Goal: Task Accomplishment & Management: Manage account settings

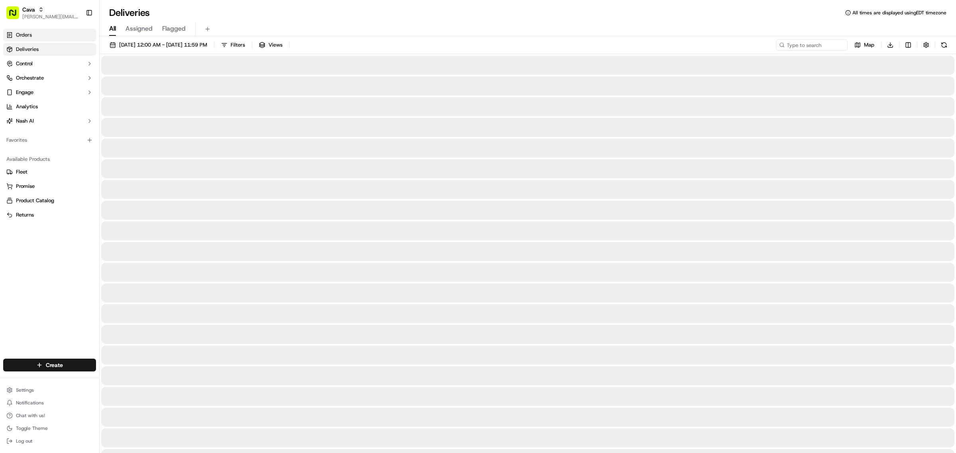
click at [18, 36] on span "Orders" at bounding box center [24, 34] width 16 height 7
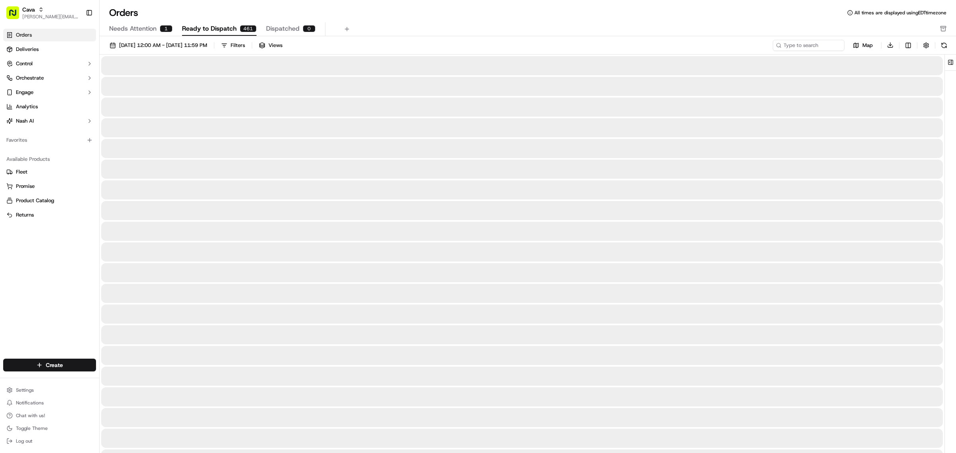
click at [136, 29] on span "Needs Attention" at bounding box center [132, 29] width 47 height 10
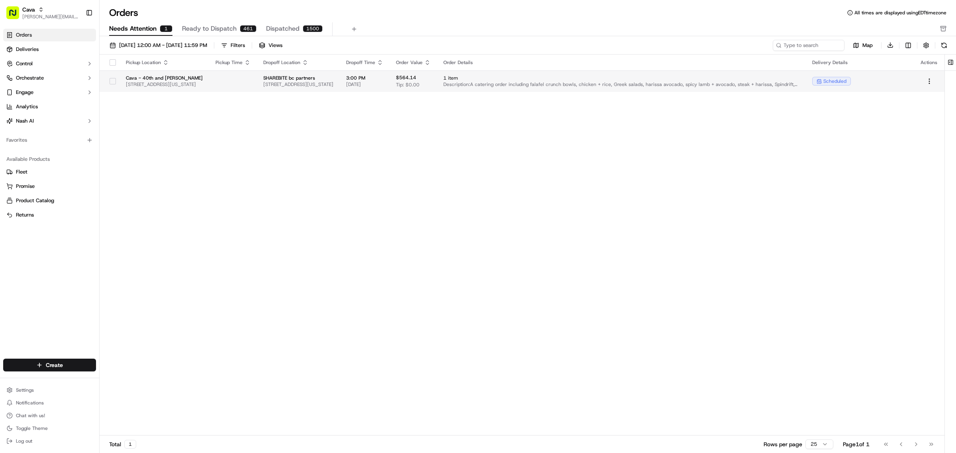
click at [203, 84] on span "[STREET_ADDRESS][US_STATE]" at bounding box center [164, 84] width 77 height 6
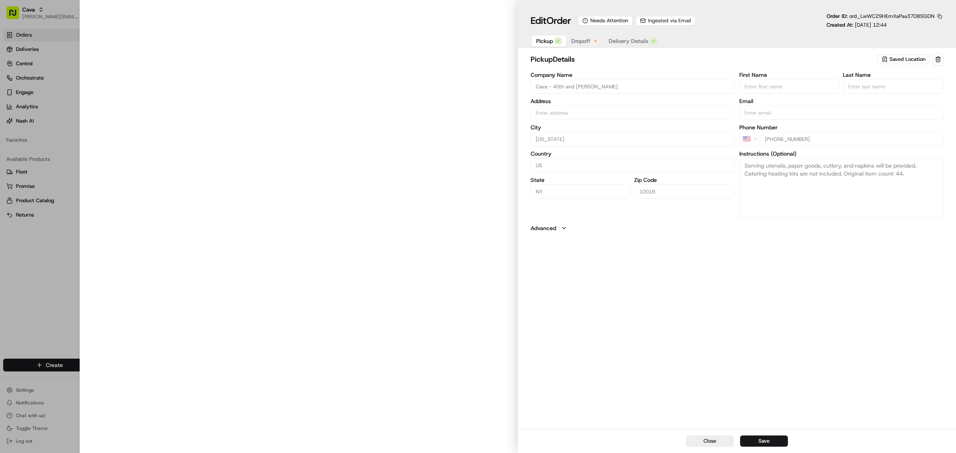
type input "[STREET_ADDRESS][US_STATE]"
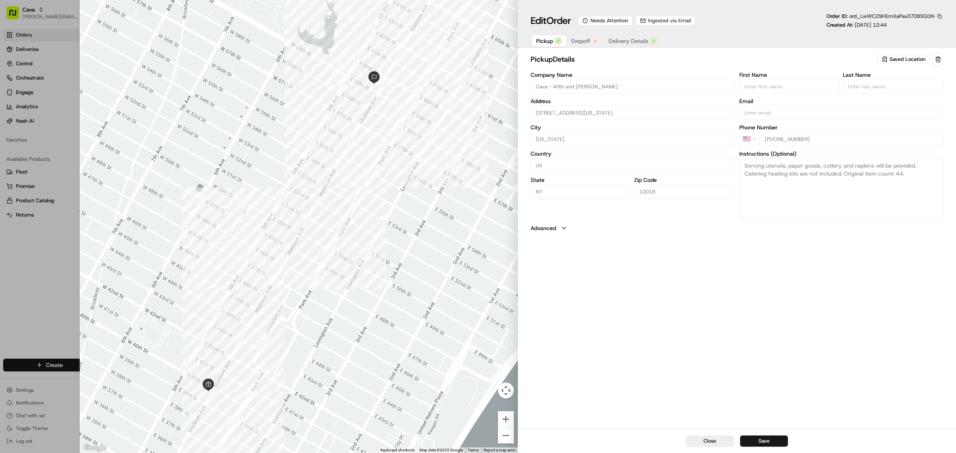
click at [592, 40] on div "button" at bounding box center [595, 40] width 7 height 7
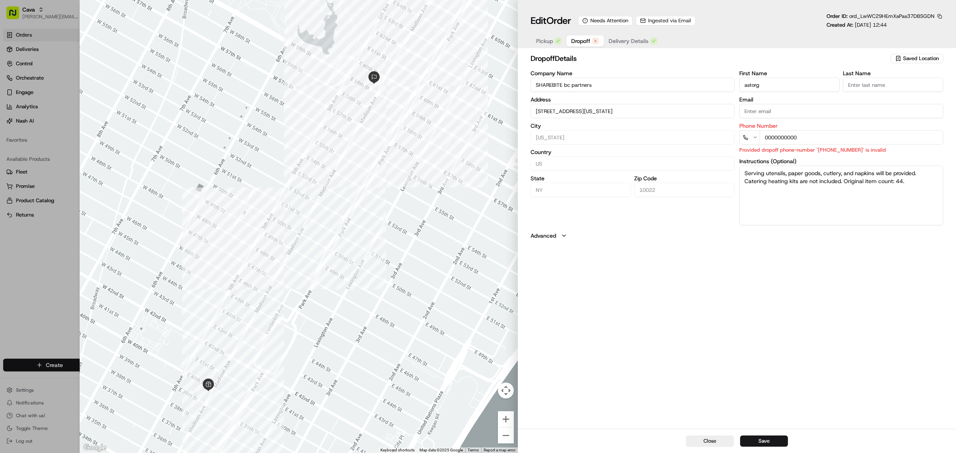
click at [550, 237] on label "Advanced" at bounding box center [544, 236] width 26 height 8
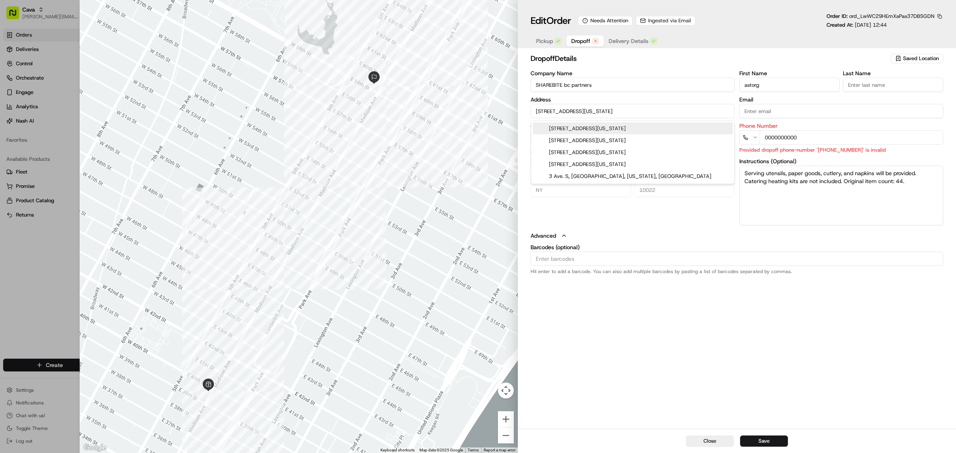
click at [645, 112] on input "[STREET_ADDRESS][US_STATE]" at bounding box center [633, 111] width 204 height 14
drag, startPoint x: 652, startPoint y: 322, endPoint x: 718, endPoint y: 192, distance: 145.6
click at [652, 322] on div "dropoff Details Saved Location Company Name SHAREBITE bc partners Address [STRE…" at bounding box center [737, 240] width 438 height 378
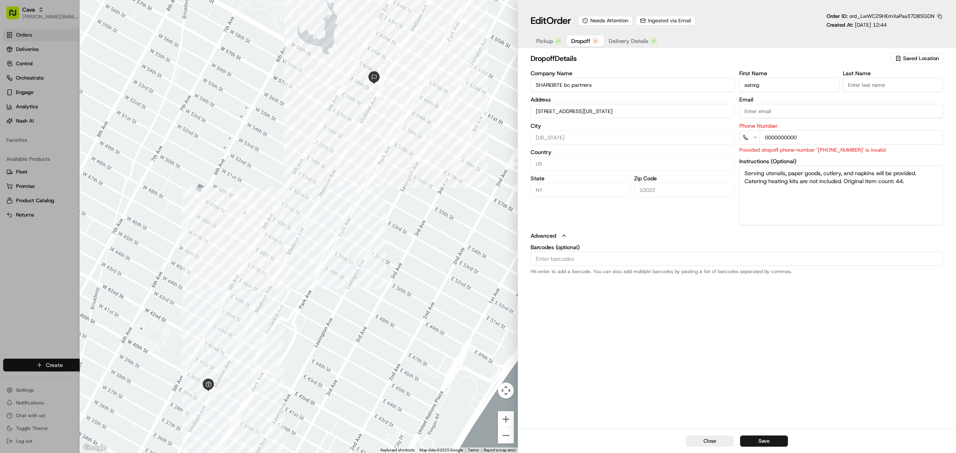
click at [638, 43] on span "Delivery Details" at bounding box center [629, 41] width 40 height 8
click at [579, 41] on span "Dropoff" at bounding box center [580, 41] width 19 height 8
click at [679, 133] on div "Company Name SHAREBITE bc partners Address [STREET_ADDRESS][US_STATE][US_STATE]…" at bounding box center [737, 148] width 413 height 155
type input "[PHONE_NUMBER]"
drag, startPoint x: 728, startPoint y: 355, endPoint x: 721, endPoint y: 354, distance: 6.4
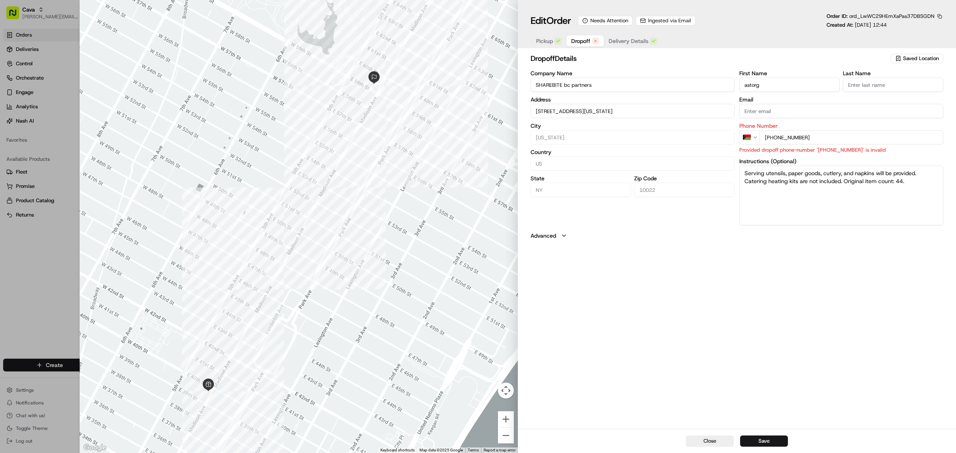
click at [726, 355] on div "dropoff Details Saved Location Company Name SHAREBITE bc partners Address [STRE…" at bounding box center [737, 240] width 438 height 378
click at [785, 441] on button "Save" at bounding box center [764, 441] width 48 height 11
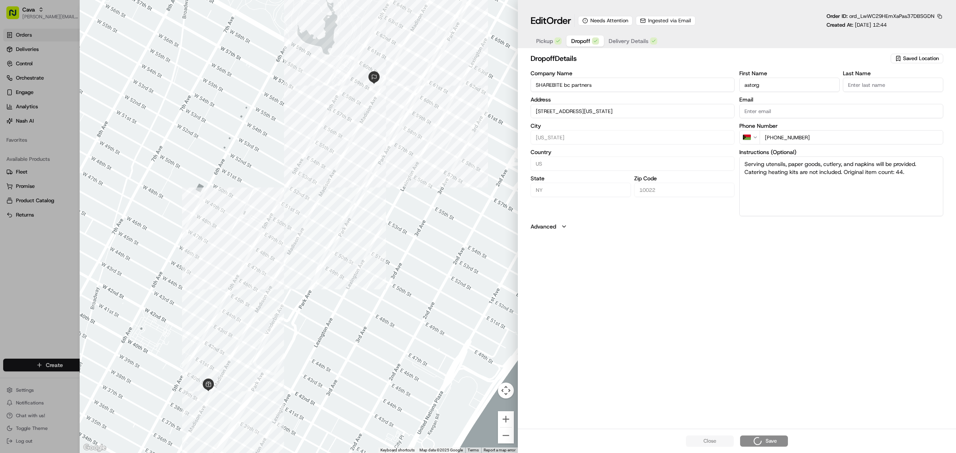
type input "+1"
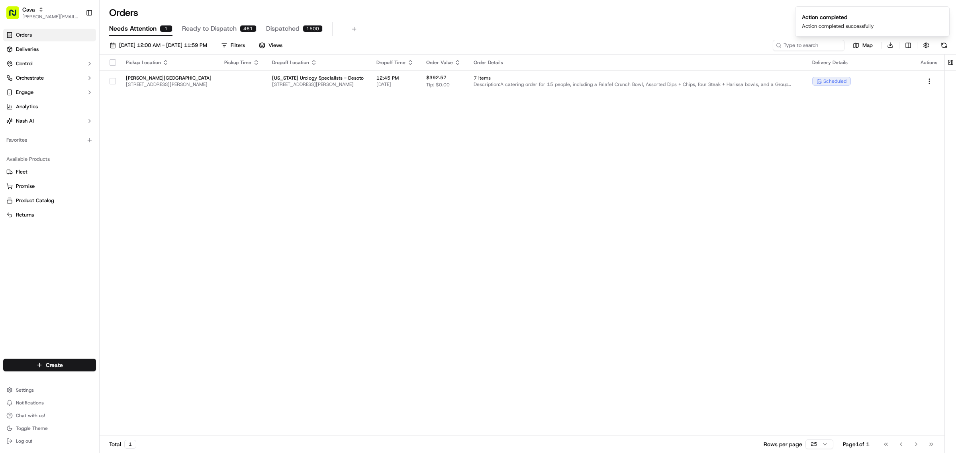
click at [684, 240] on div "Pickup Location Pickup Time Dropoff Location Dropoff Time Order Value Order Det…" at bounding box center [522, 246] width 845 height 382
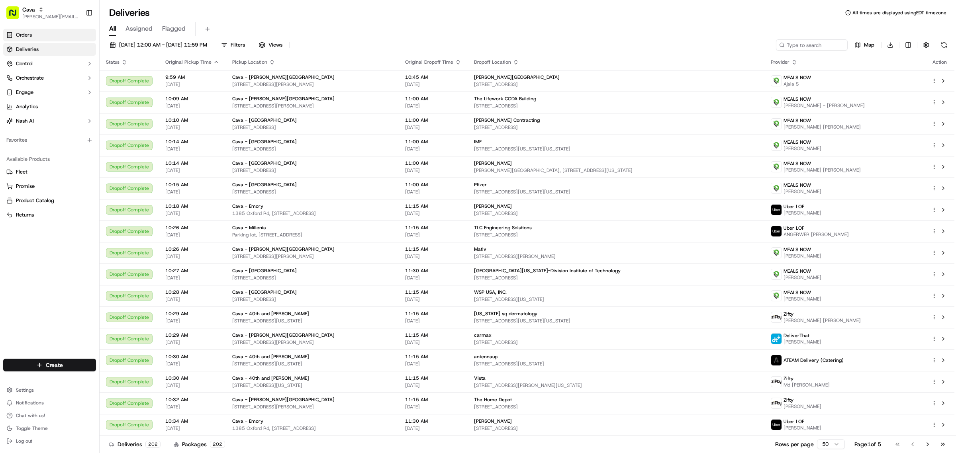
click at [33, 40] on link "Orders" at bounding box center [49, 35] width 93 height 13
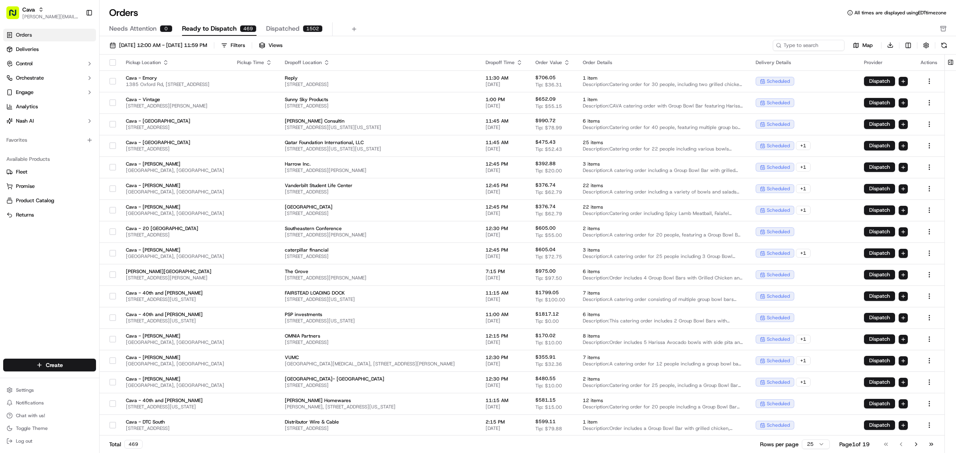
click at [155, 27] on span "Needs Attention" at bounding box center [132, 29] width 47 height 10
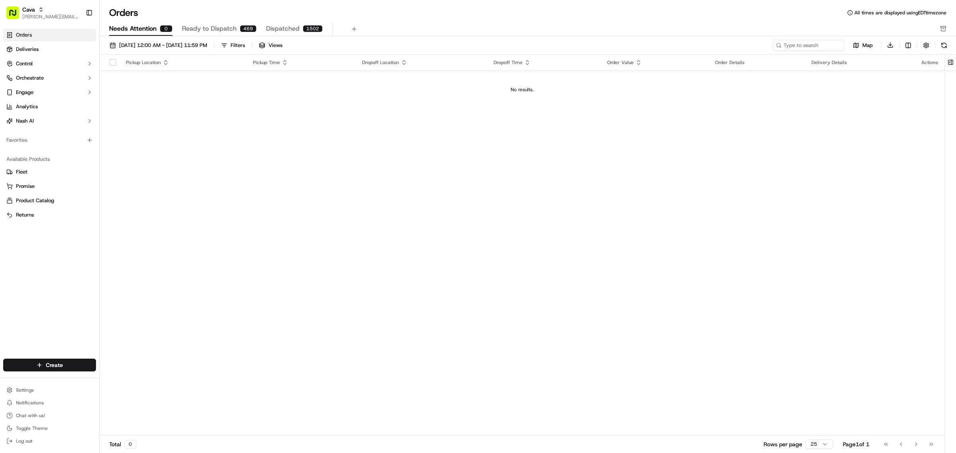
click at [203, 73] on td "No results." at bounding box center [522, 90] width 845 height 38
